Goal: Task Accomplishment & Management: Use online tool/utility

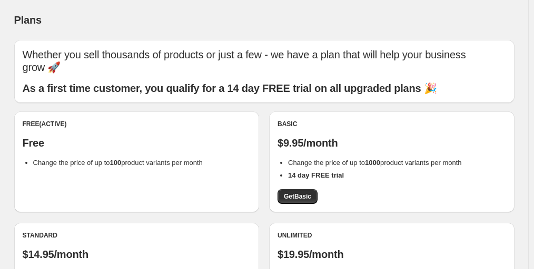
scroll to position [105, 0]
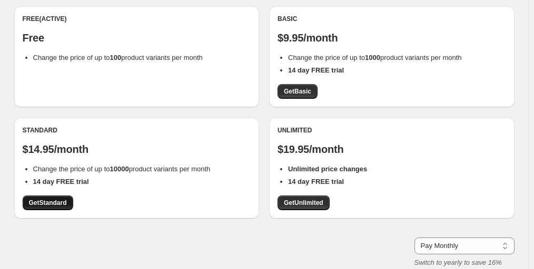
click at [54, 197] on link "Get Standard" at bounding box center [48, 203] width 51 height 15
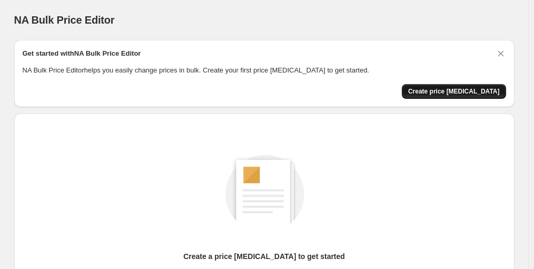
click at [457, 89] on span "Create price [MEDICAL_DATA]" at bounding box center [454, 91] width 92 height 8
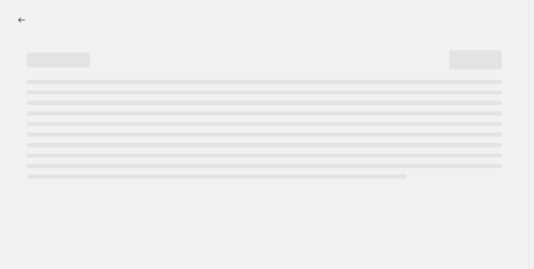
select select "percentage"
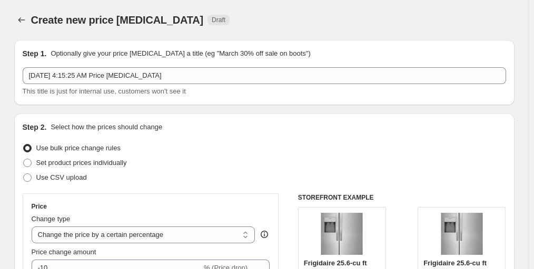
click at [423, 13] on div "Create new price [MEDICAL_DATA] Draft" at bounding box center [264, 20] width 500 height 15
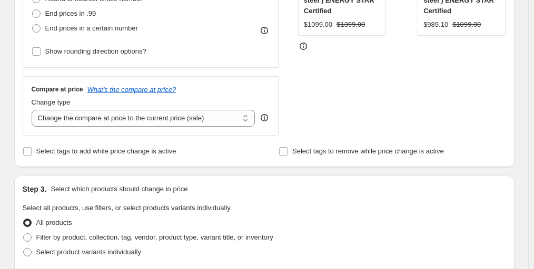
scroll to position [210, 0]
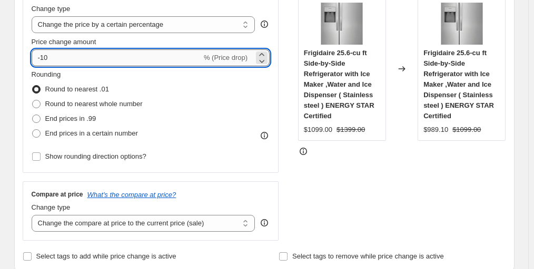
drag, startPoint x: 43, startPoint y: 55, endPoint x: 51, endPoint y: 55, distance: 7.9
click at [51, 55] on input "-10" at bounding box center [117, 57] width 170 height 17
type input "-60"
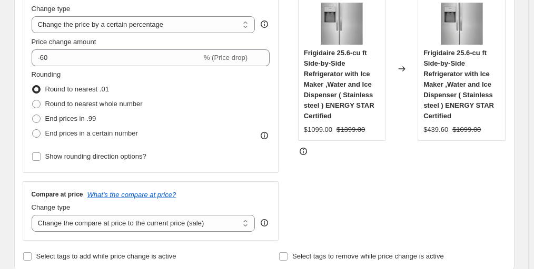
click at [291, 104] on div "Price Change type Change the price to a certain amount Change the price by a ce…" at bounding box center [264, 112] width 483 height 258
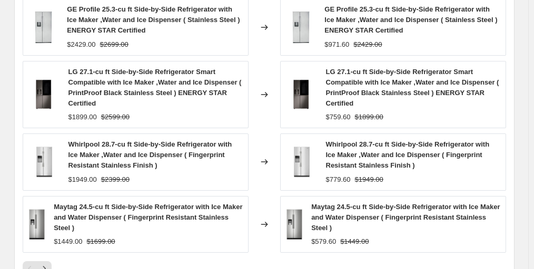
scroll to position [863, 0]
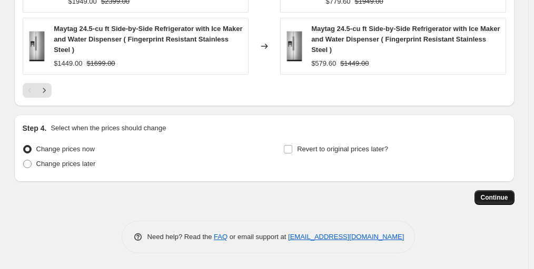
click at [500, 198] on span "Continue" at bounding box center [493, 198] width 27 height 8
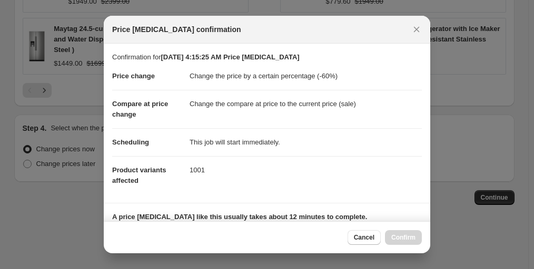
click at [367, 36] on div "Price [MEDICAL_DATA] confirmation" at bounding box center [267, 30] width 326 height 28
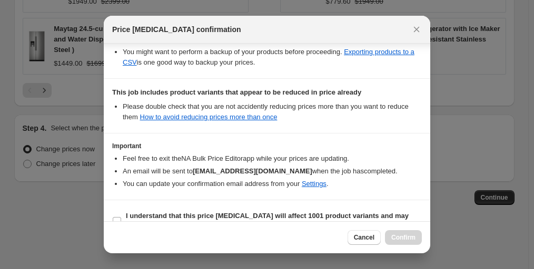
scroll to position [232, 0]
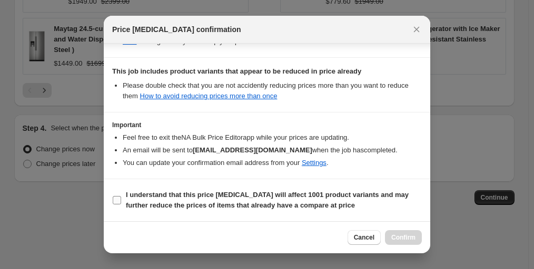
click at [157, 195] on b "I understand that this price [MEDICAL_DATA] will affect 1001 product variants a…" at bounding box center [267, 200] width 283 height 18
click at [121, 196] on input "I understand that this price [MEDICAL_DATA] will affect 1001 product variants a…" at bounding box center [117, 200] width 8 height 8
checkbox input "true"
click at [409, 237] on span "Confirm" at bounding box center [403, 238] width 24 height 8
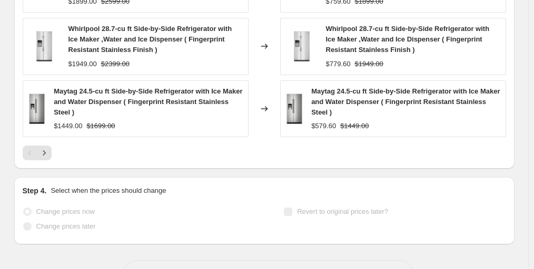
scroll to position [890, 0]
